Goal: Find specific page/section: Find specific page/section

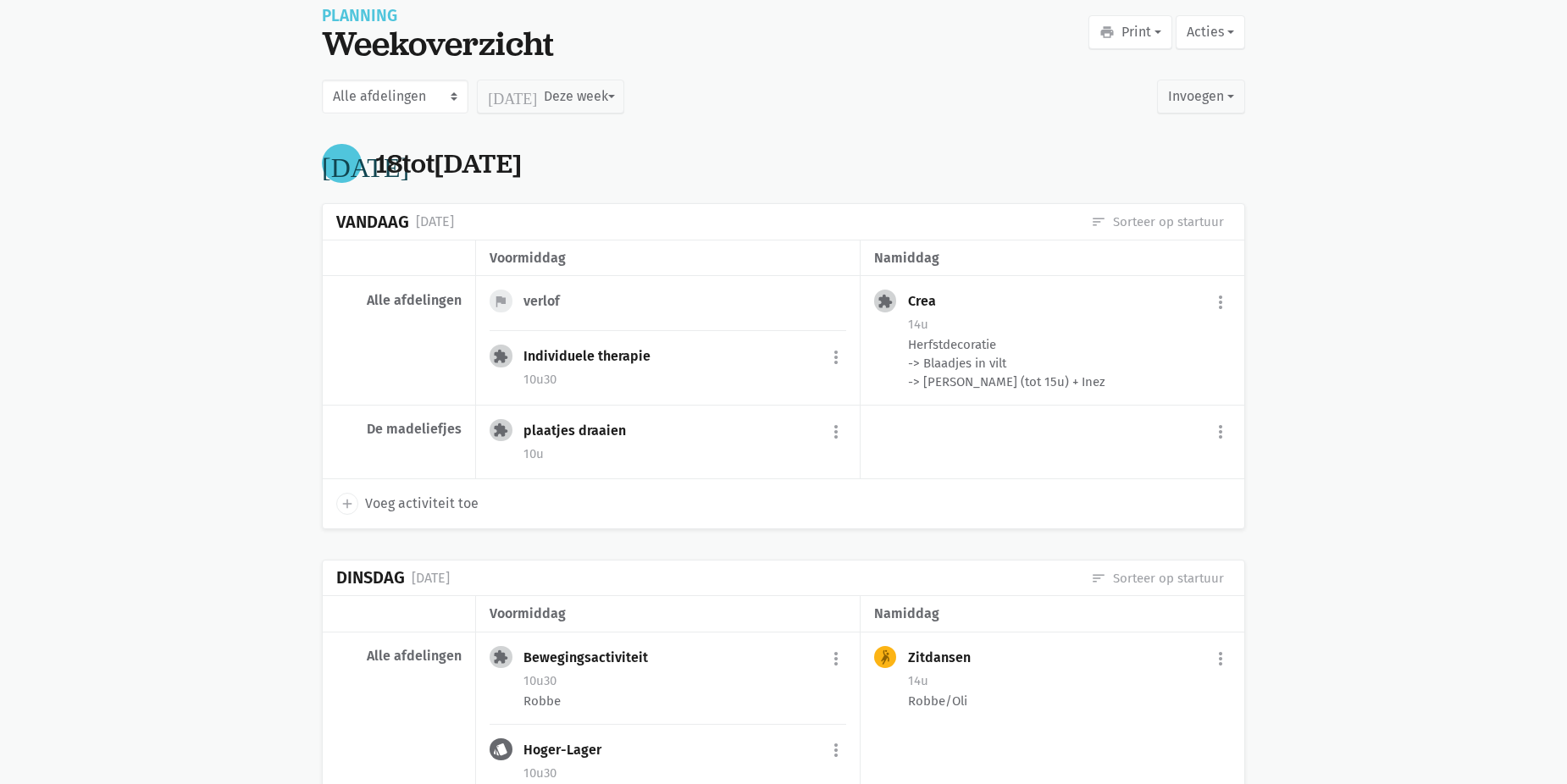
scroll to position [22, 0]
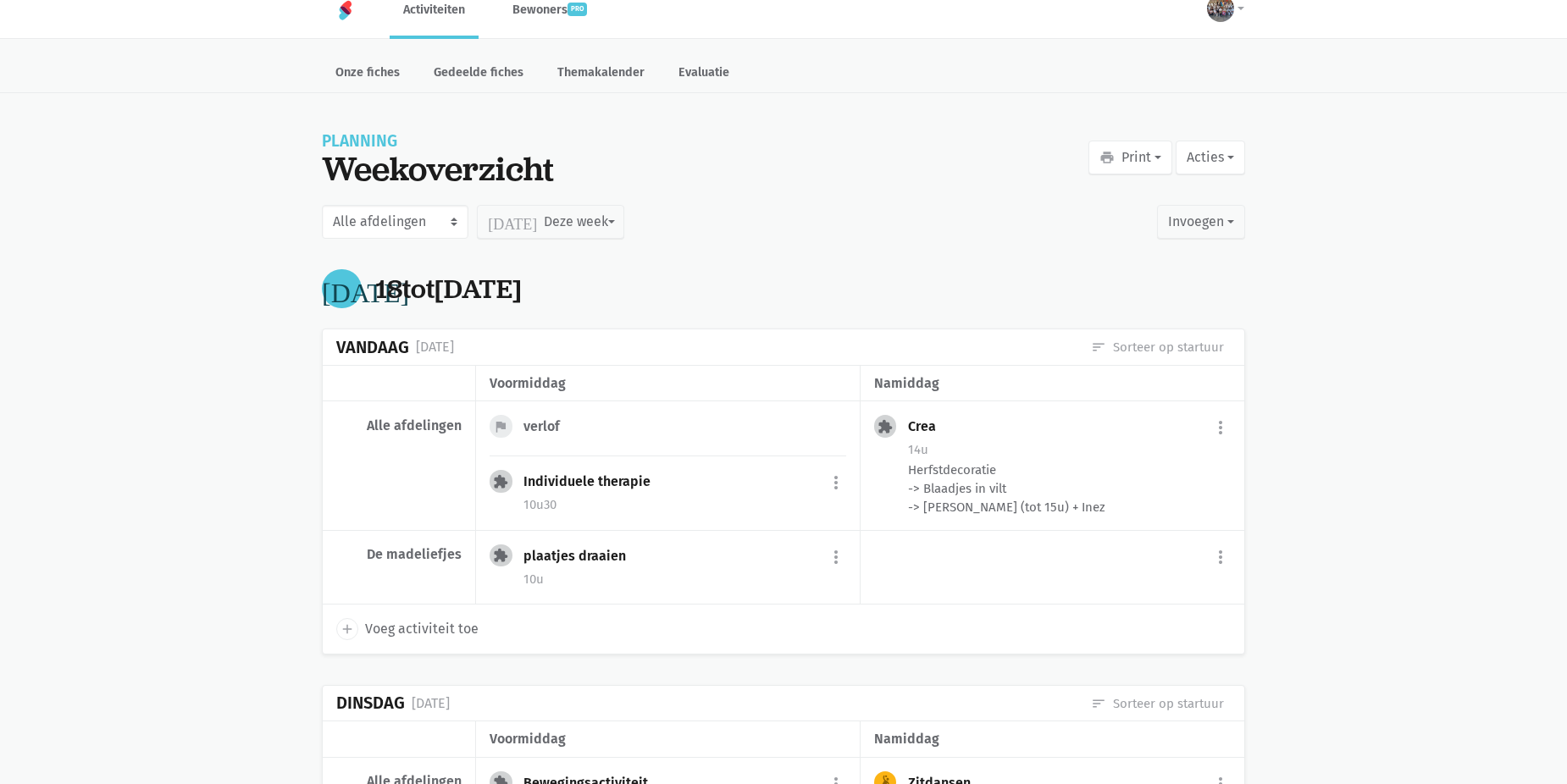
click at [532, 432] on div "verlof" at bounding box center [548, 426] width 50 height 17
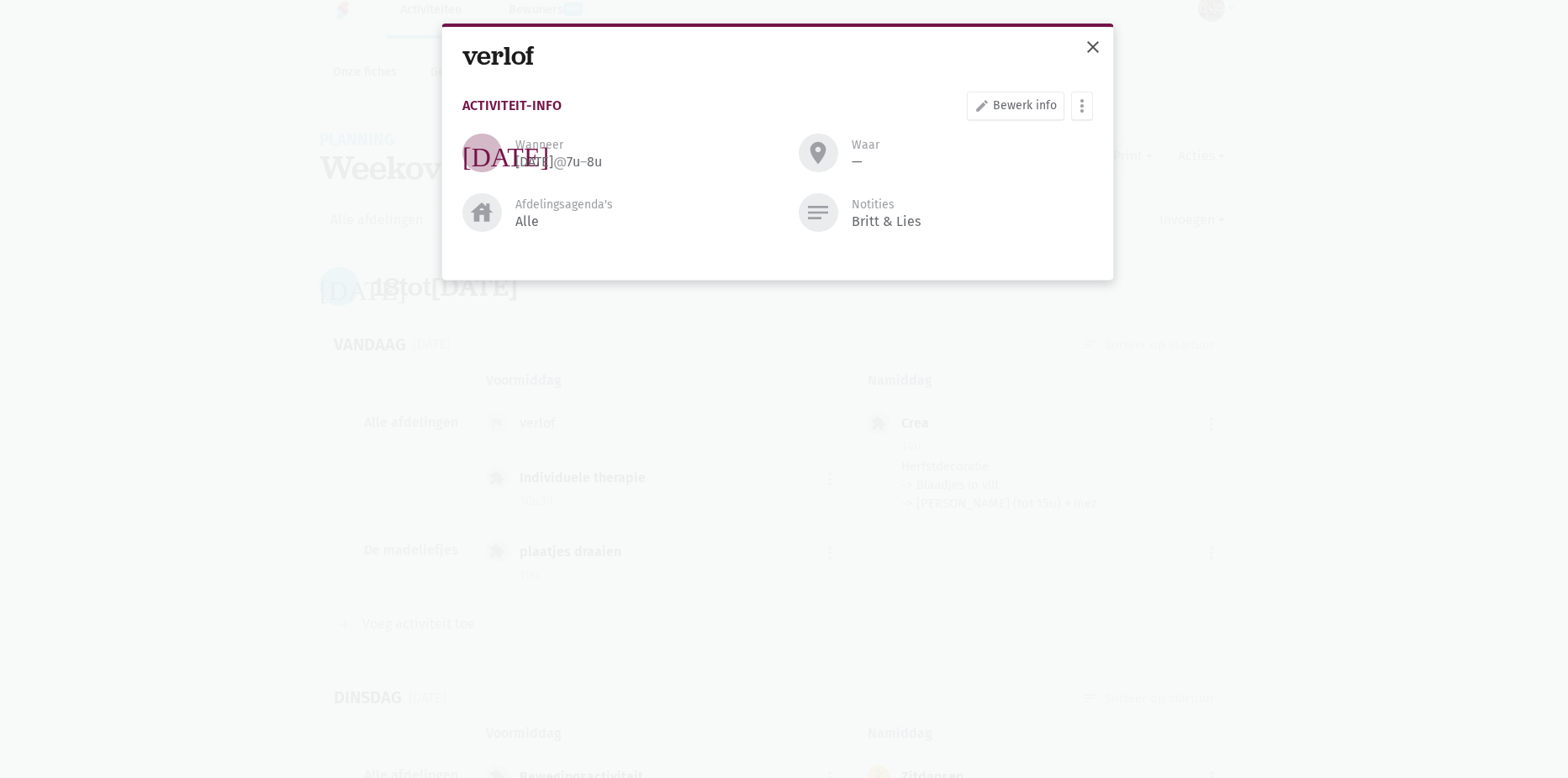
click at [1086, 47] on span "close" at bounding box center [1093, 46] width 20 height 20
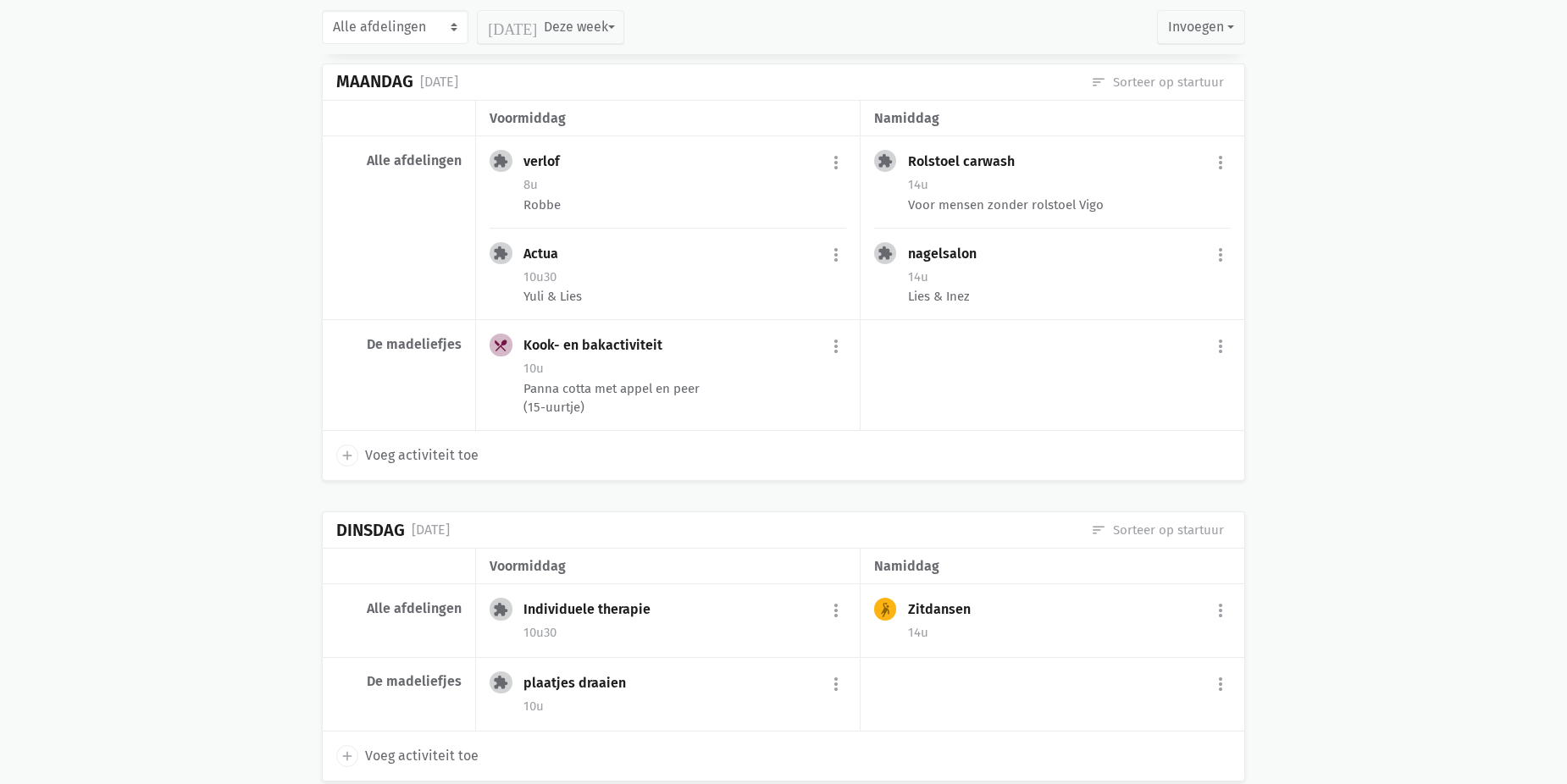
scroll to position [2771, 0]
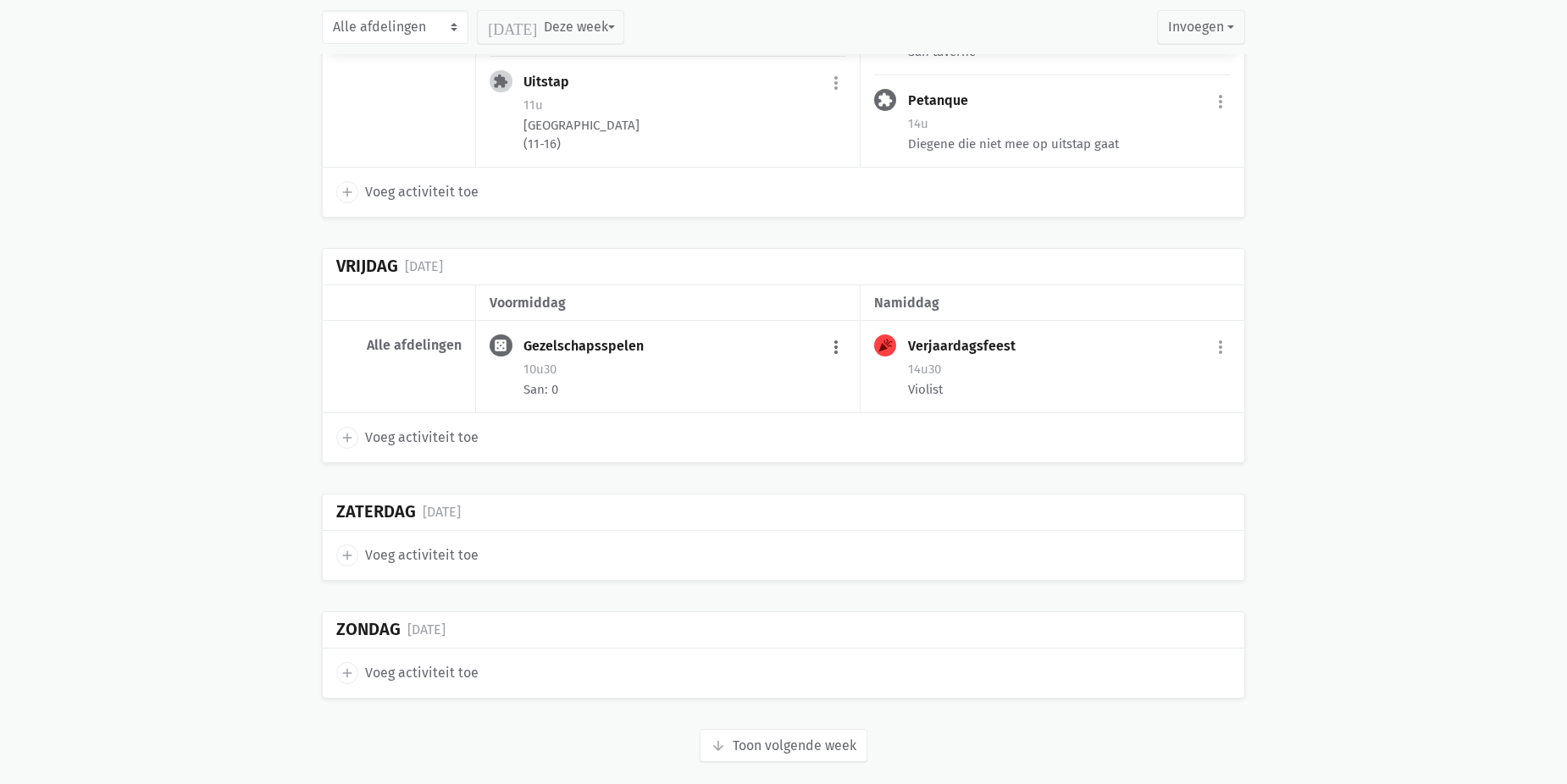
scroll to position [3988, 0]
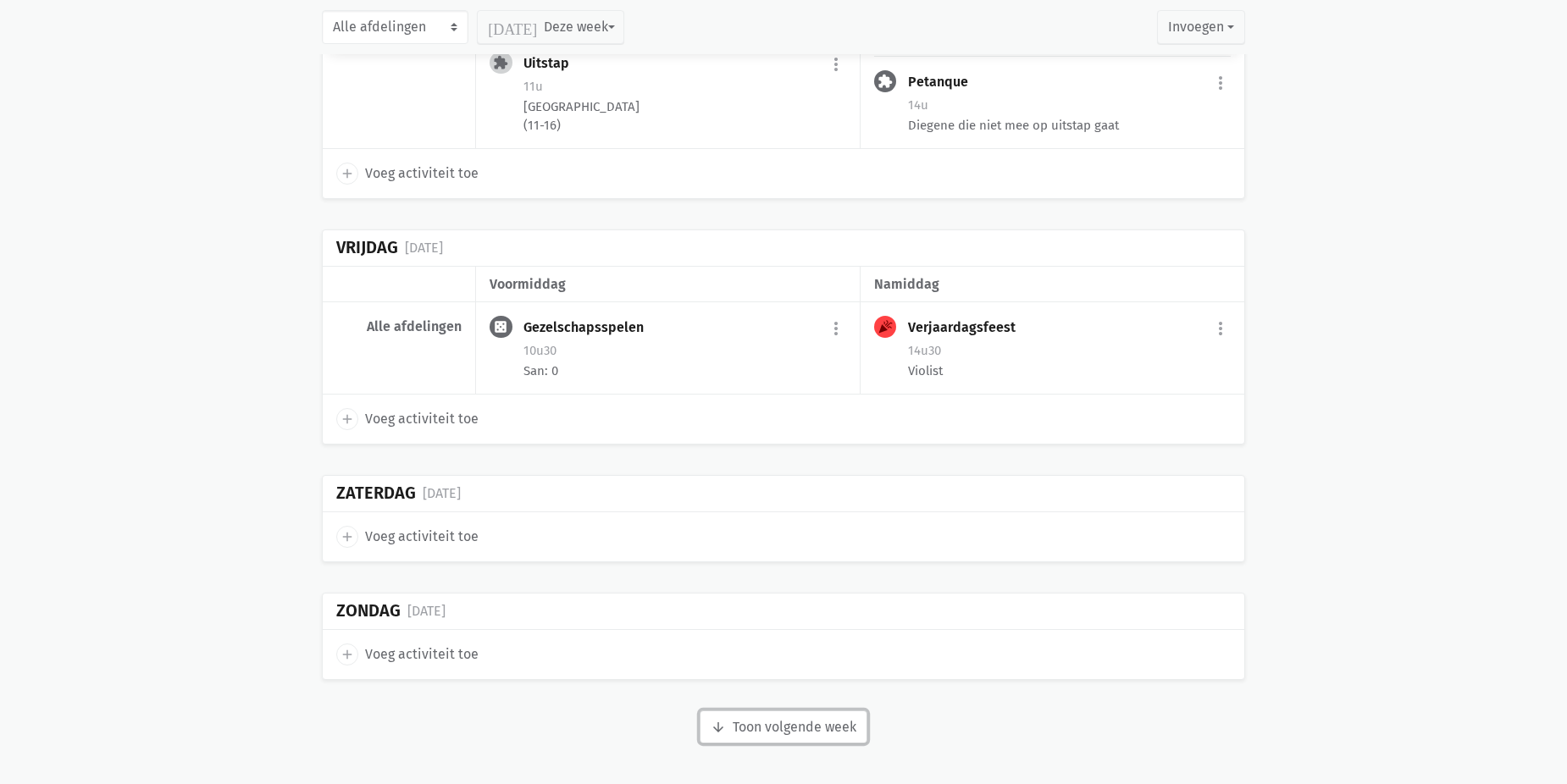
click at [792, 724] on button "arrow_downward Week wordt geladen Toon volgende week" at bounding box center [784, 727] width 168 height 34
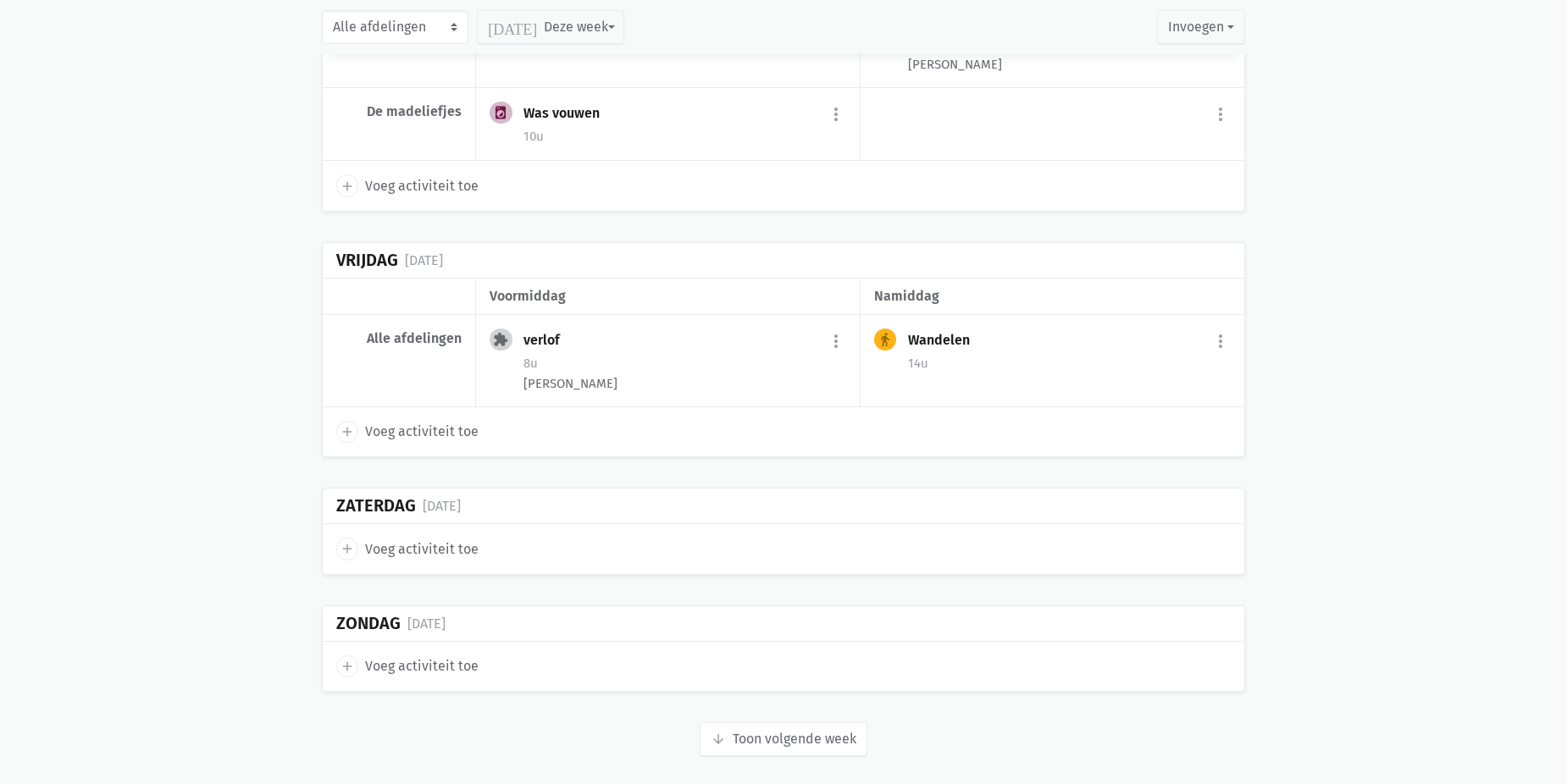
scroll to position [5826, 0]
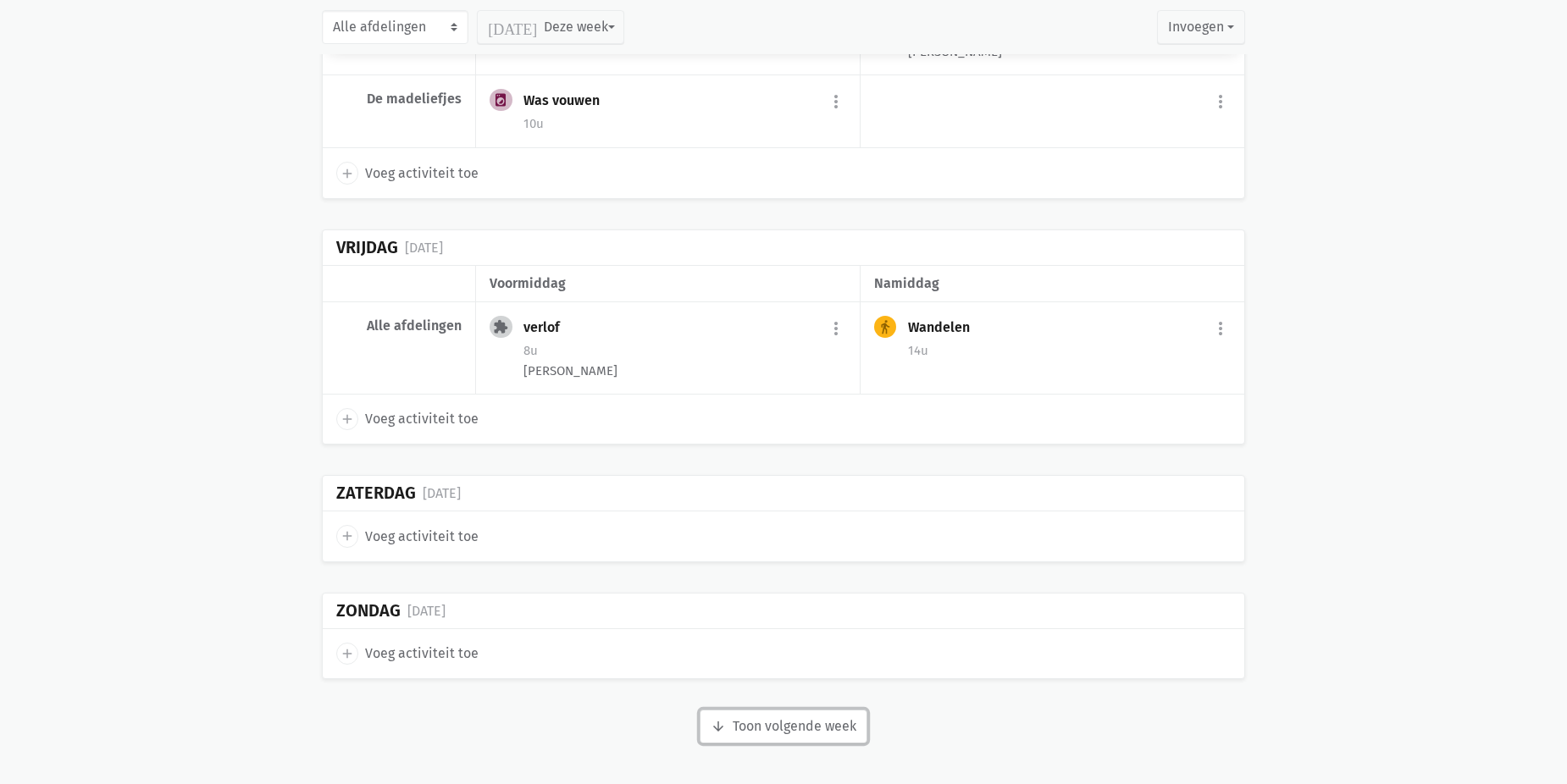
click at [790, 734] on button "arrow_downward Week wordt geladen Toon volgende week" at bounding box center [784, 726] width 168 height 34
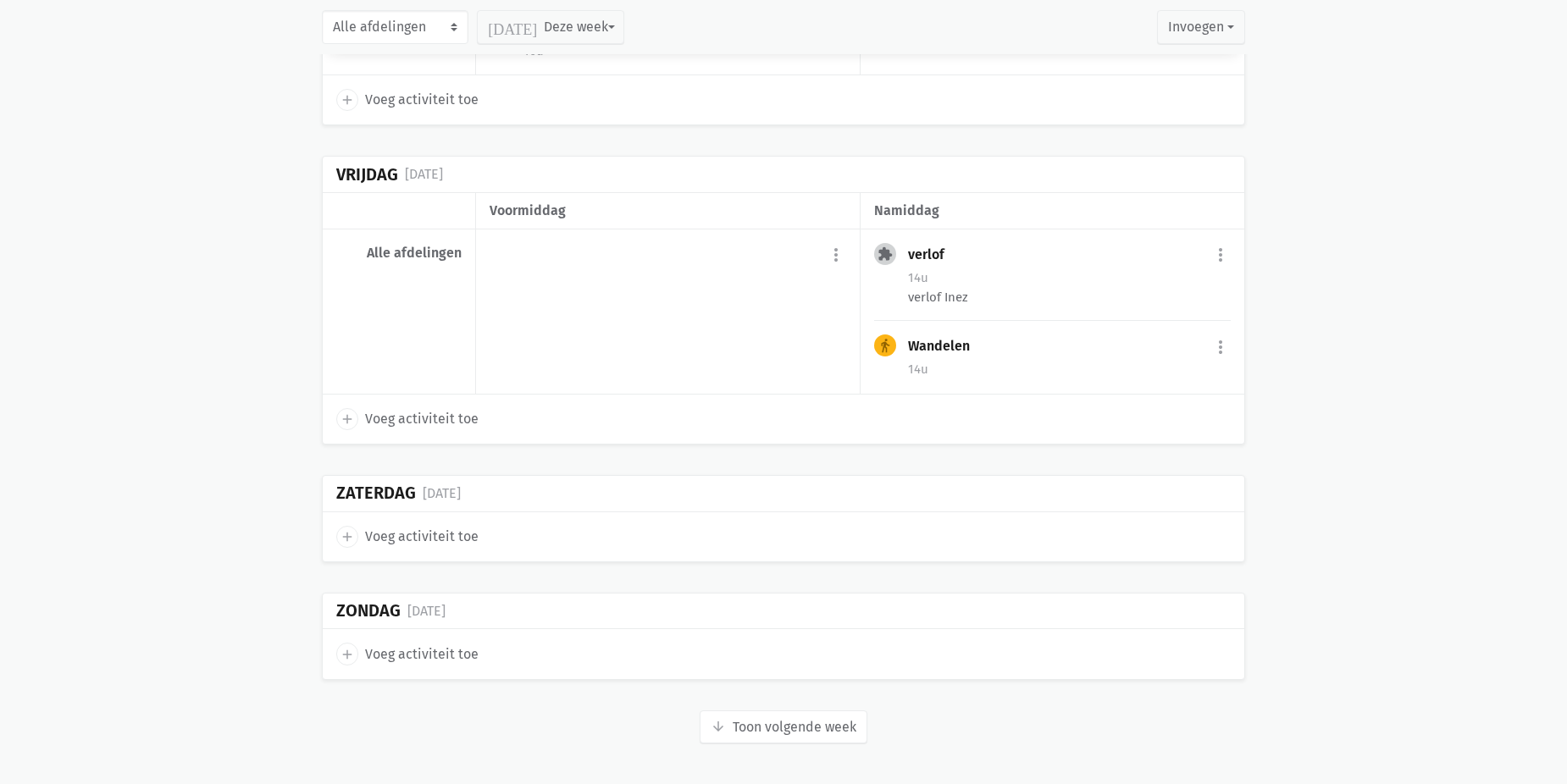
scroll to position [7734, 0]
click at [764, 722] on button "arrow_downward Week wordt geladen Toon volgende week" at bounding box center [784, 727] width 168 height 34
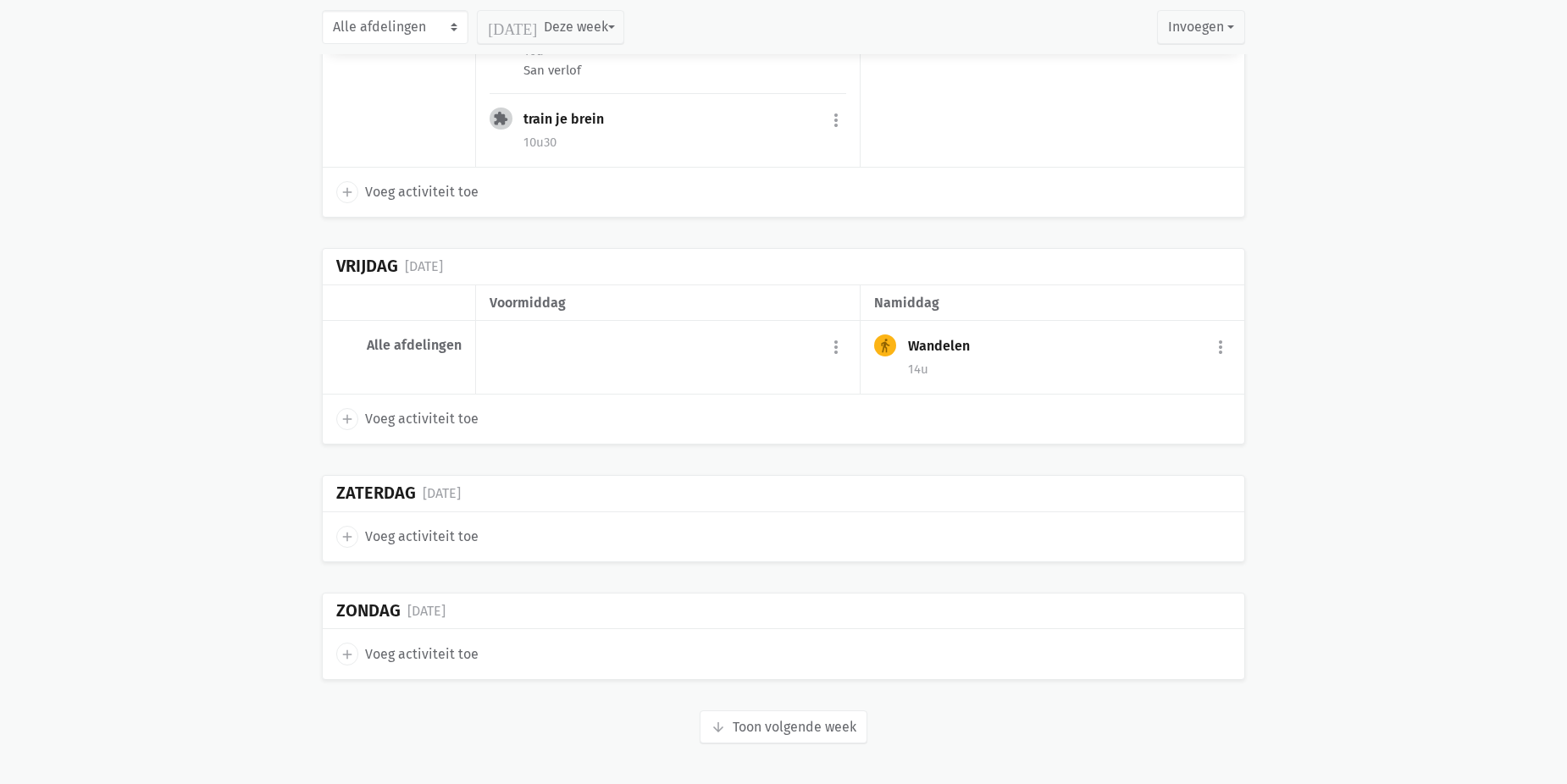
scroll to position [9479, 0]
